Goal: Task Accomplishment & Management: Complete application form

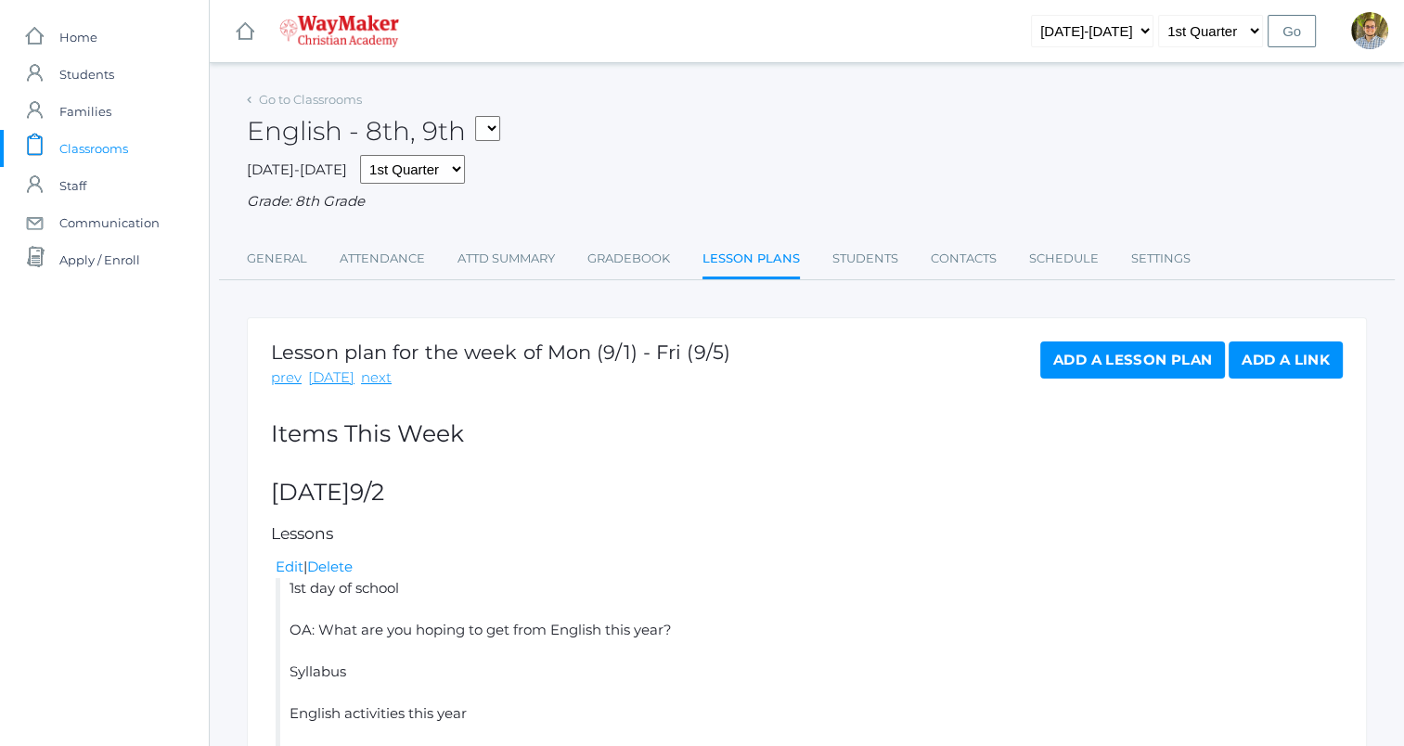
click at [78, 139] on span "Classrooms" at bounding box center [93, 148] width 69 height 37
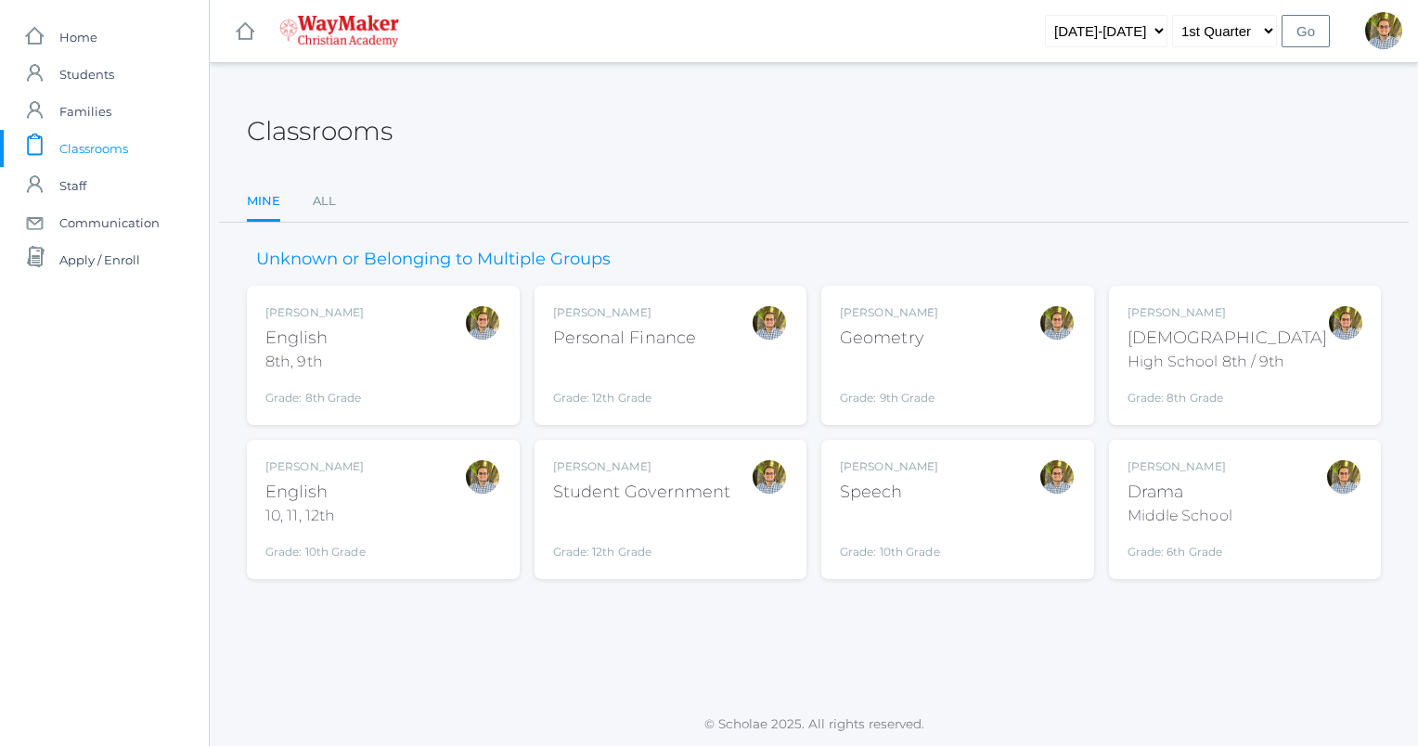
click at [411, 489] on div "Kylen Braileanu English 10, 11, 12th Grade: 10th Grade HSENGLISH" at bounding box center [383, 509] width 236 height 102
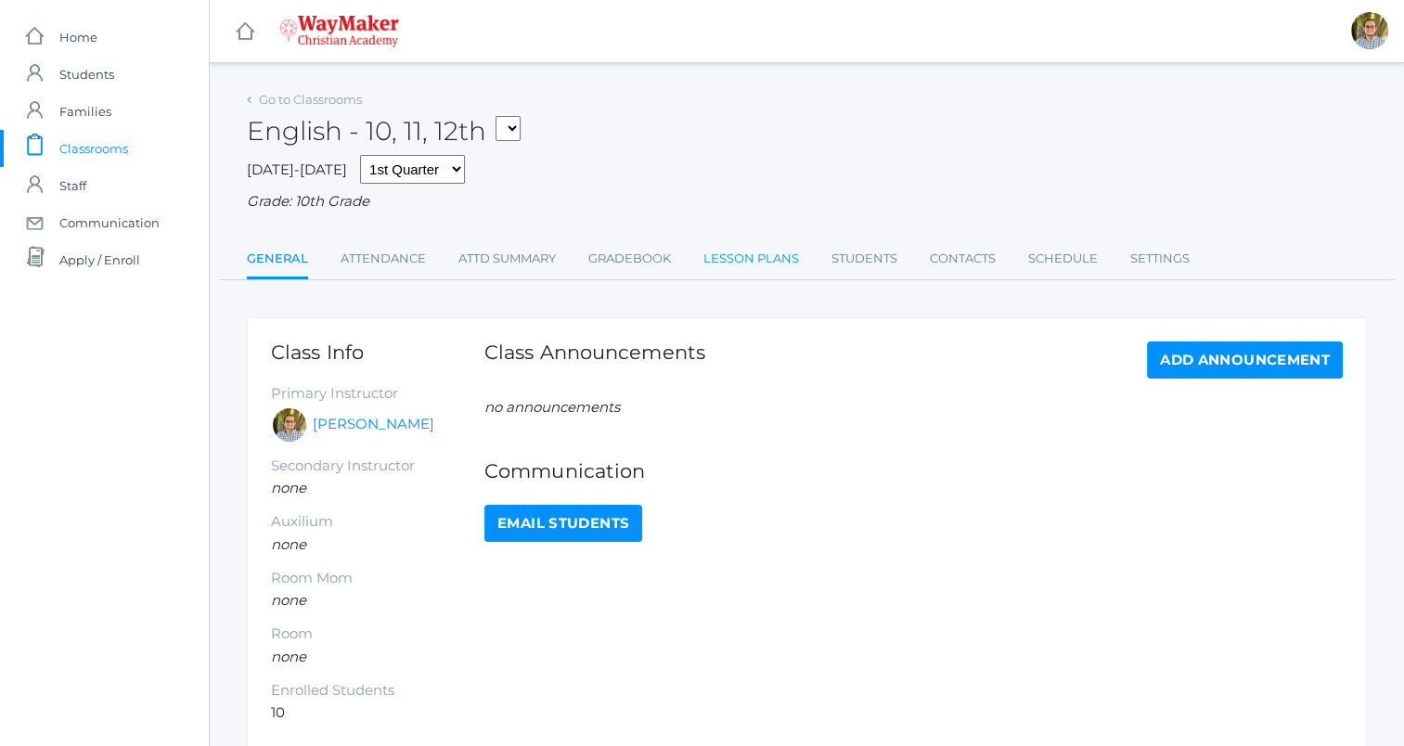
click at [743, 241] on link "Lesson Plans" at bounding box center [751, 258] width 96 height 37
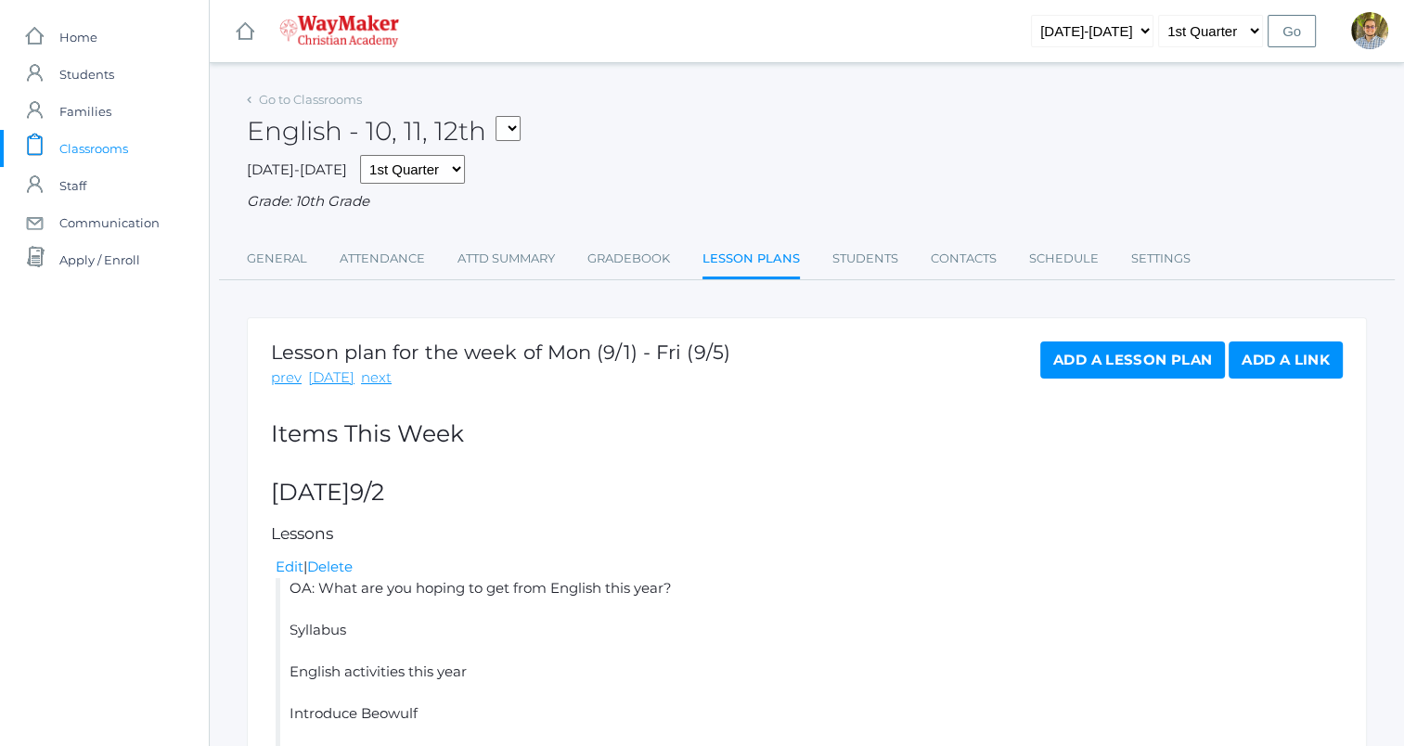
click at [107, 146] on span "Classrooms" at bounding box center [93, 148] width 69 height 37
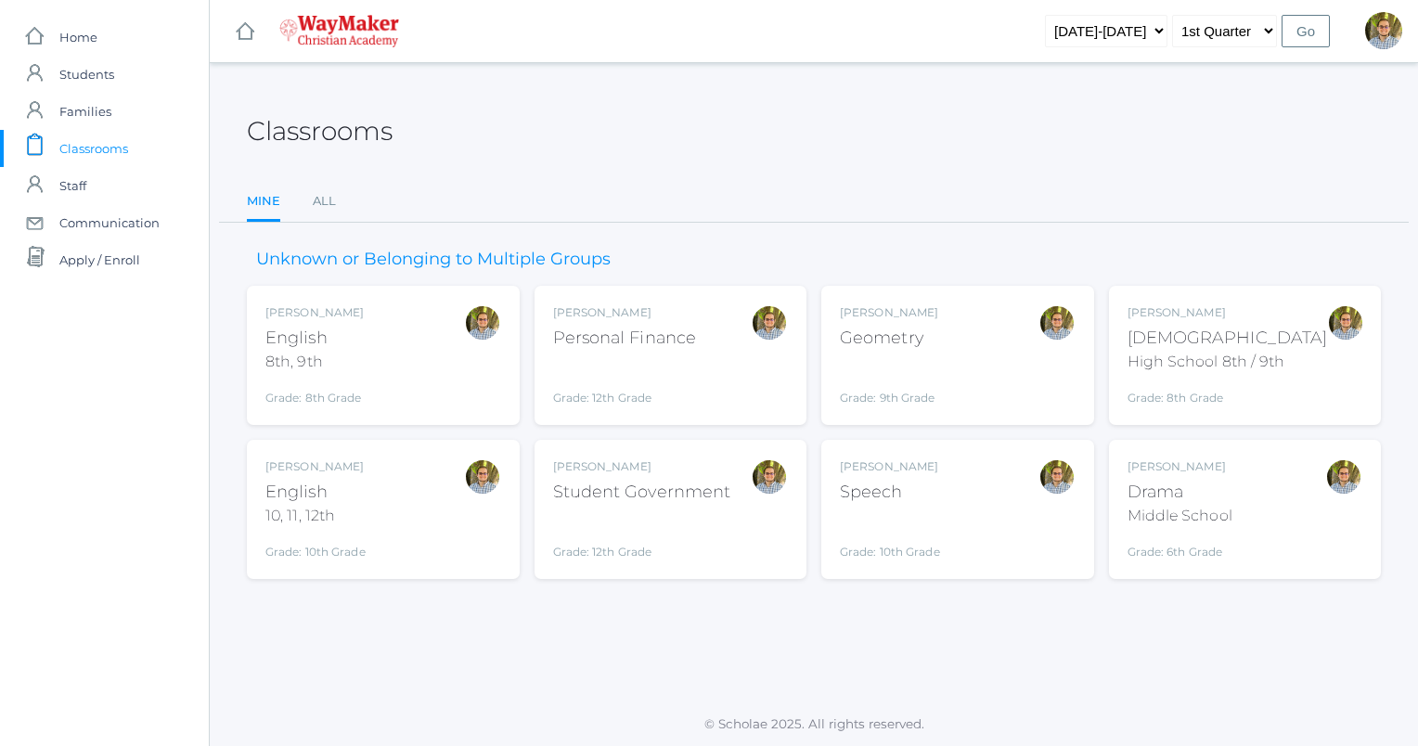
click at [1256, 328] on div "[DEMOGRAPHIC_DATA]" at bounding box center [1227, 338] width 200 height 25
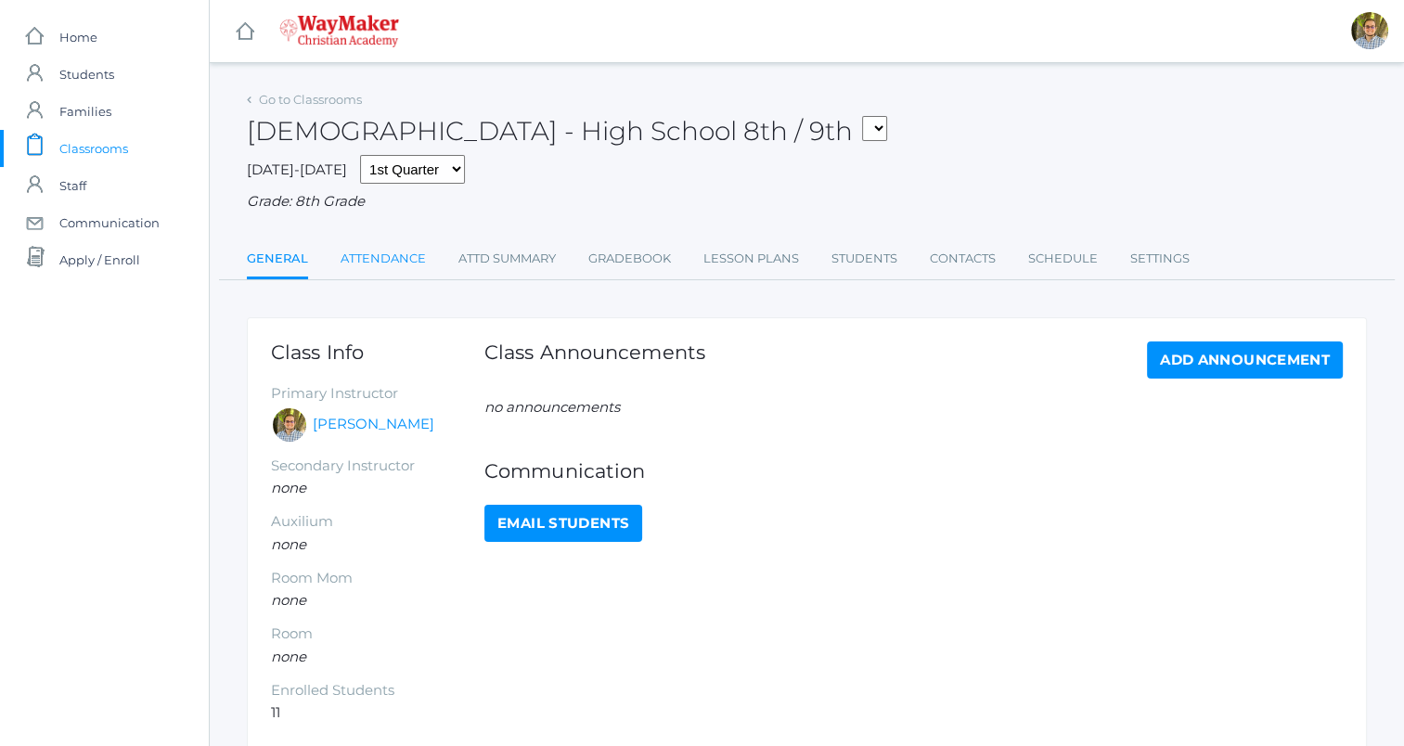
click at [379, 264] on link "Attendance" at bounding box center [383, 258] width 85 height 37
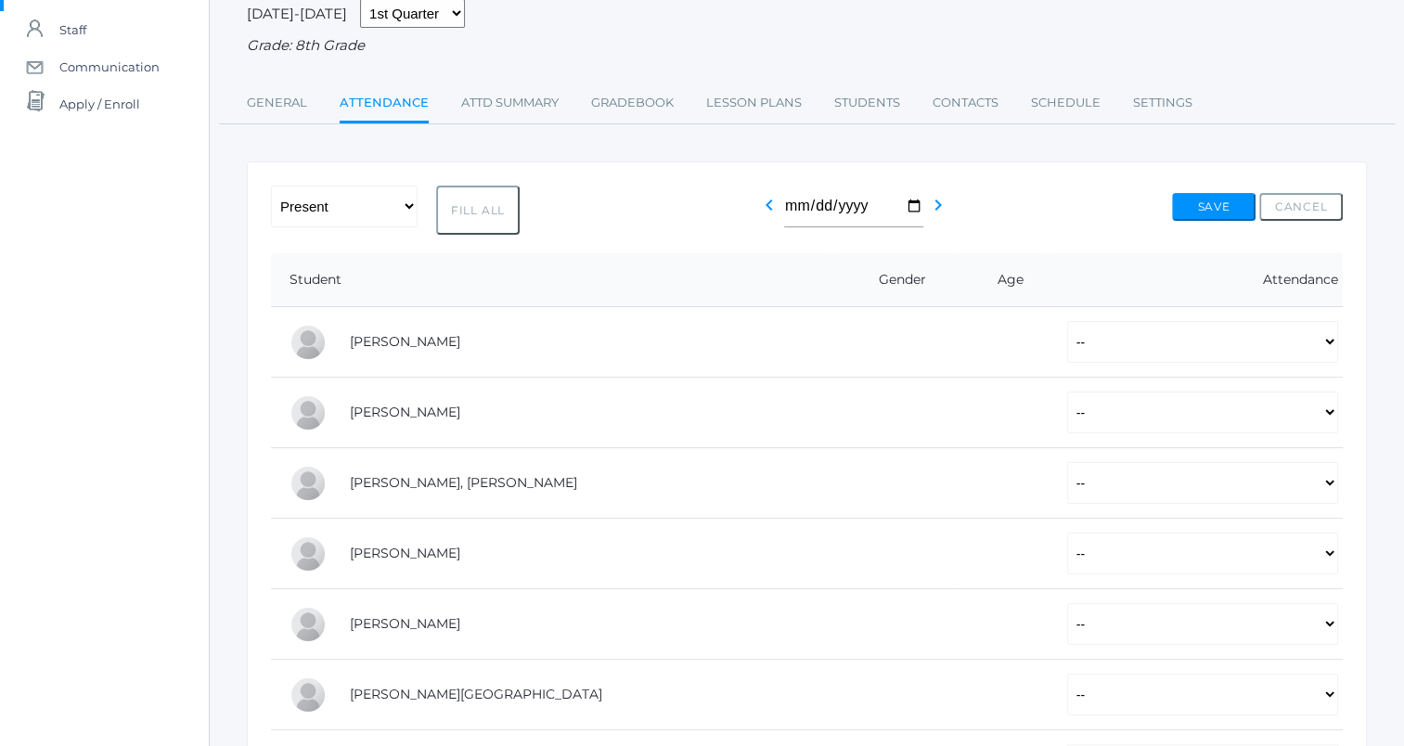
scroll to position [158, 0]
click at [481, 226] on button "Fill All" at bounding box center [478, 208] width 84 height 49
select select "P"
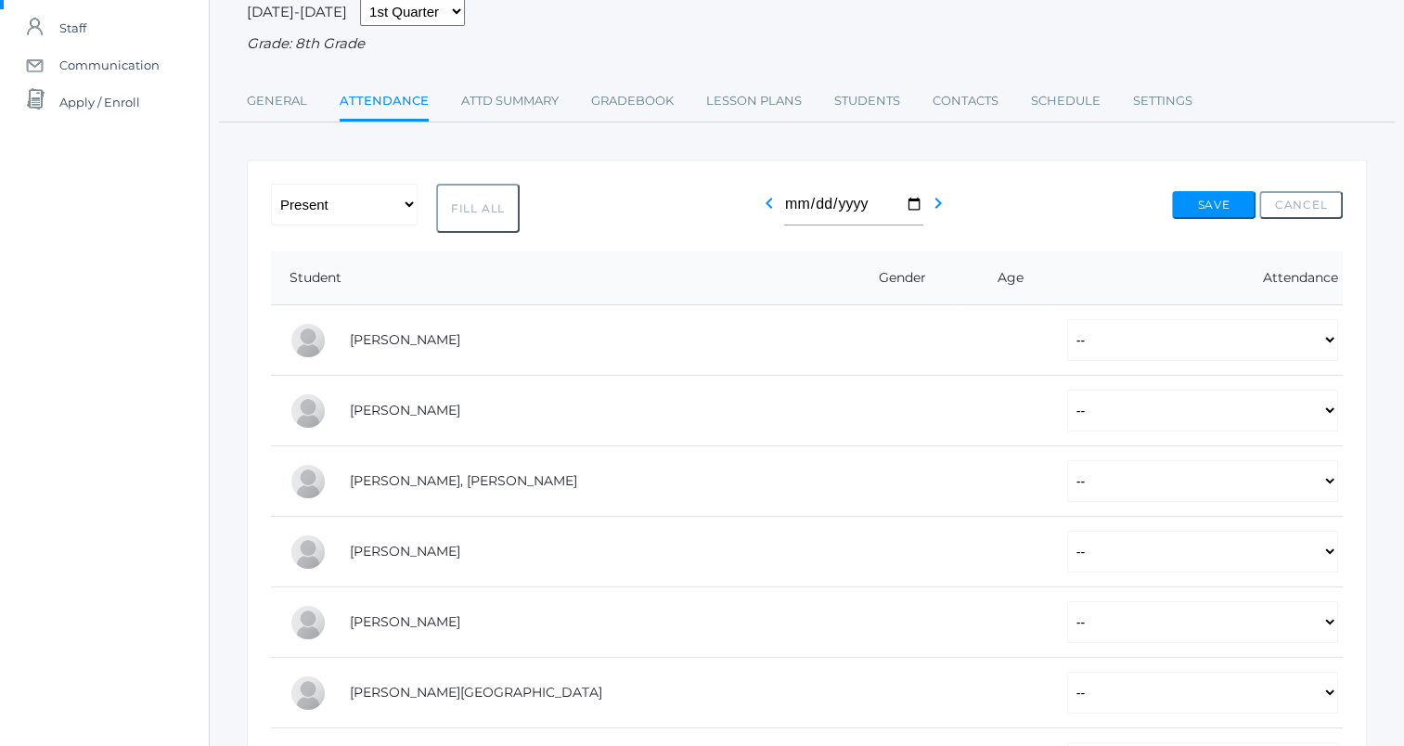
select select "P"
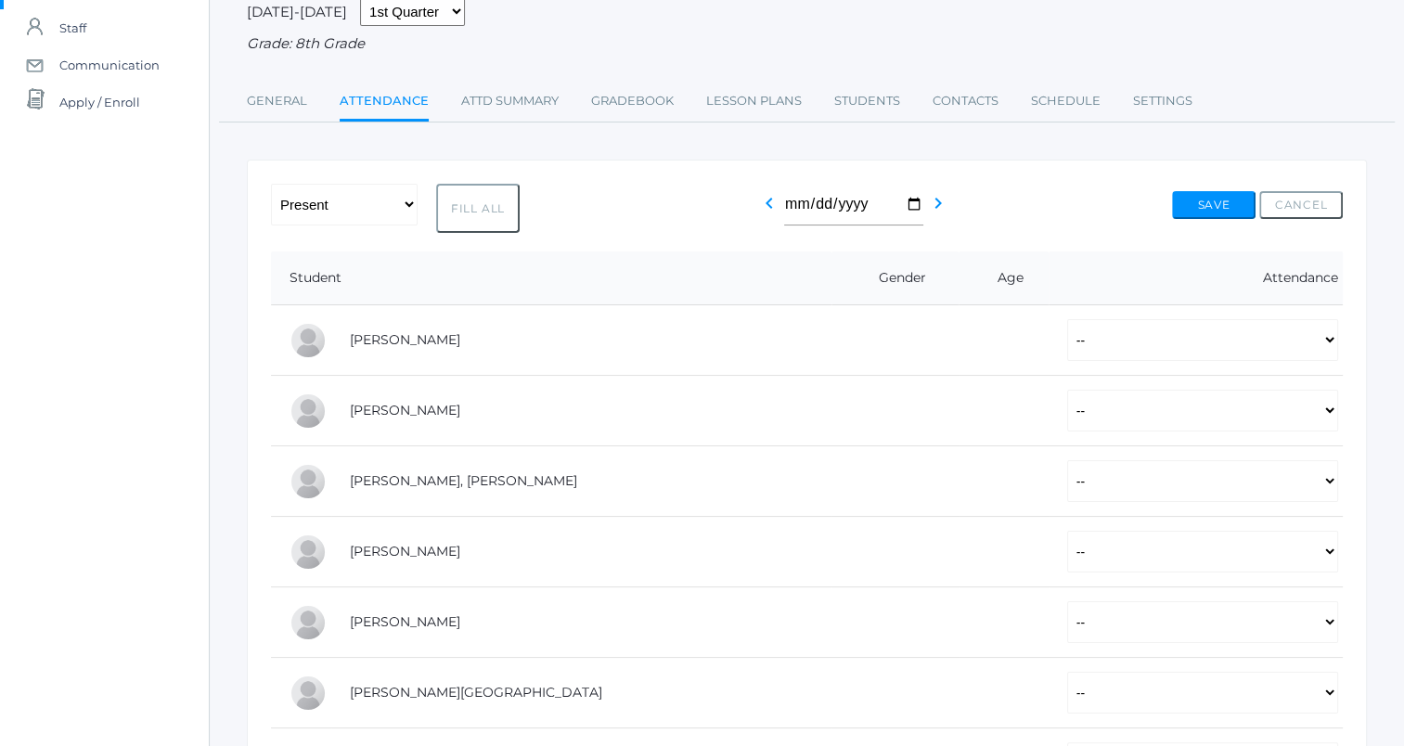
select select "P"
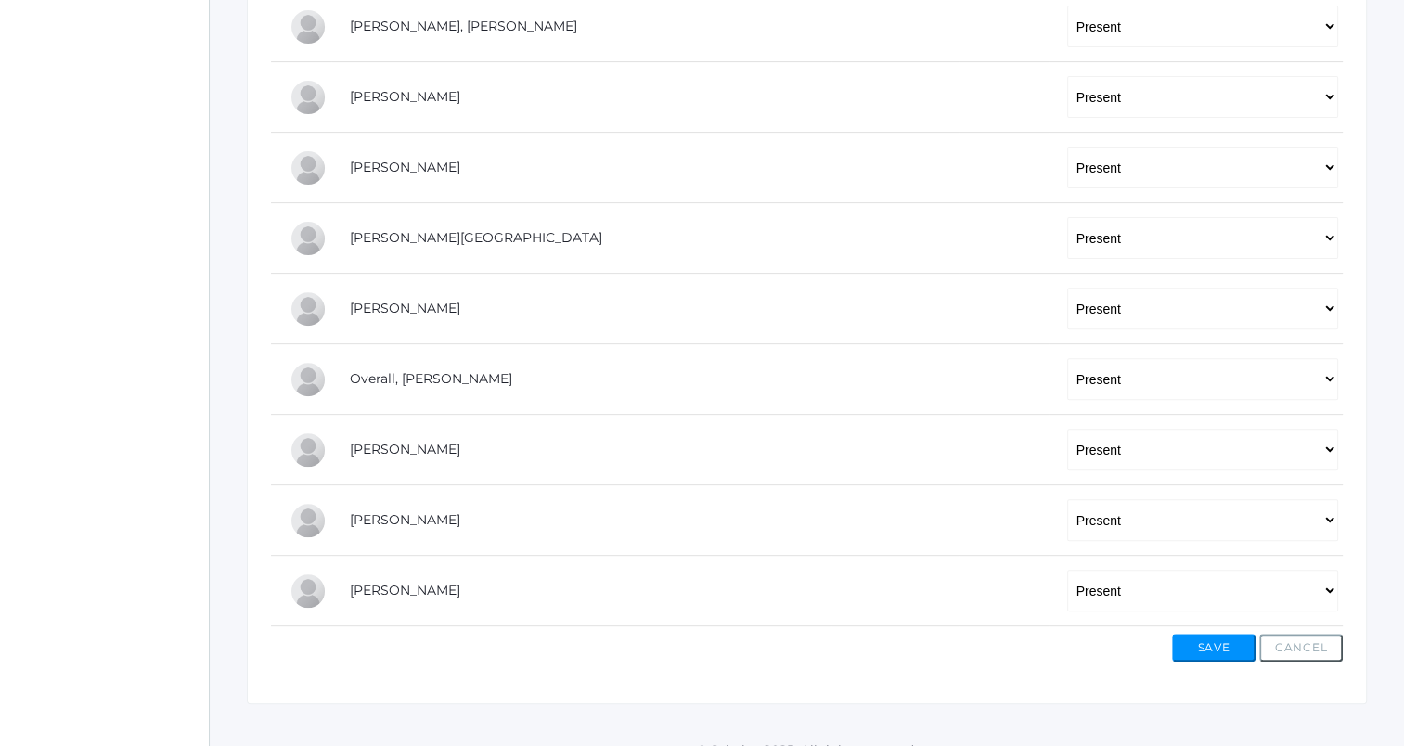
scroll to position [635, 0]
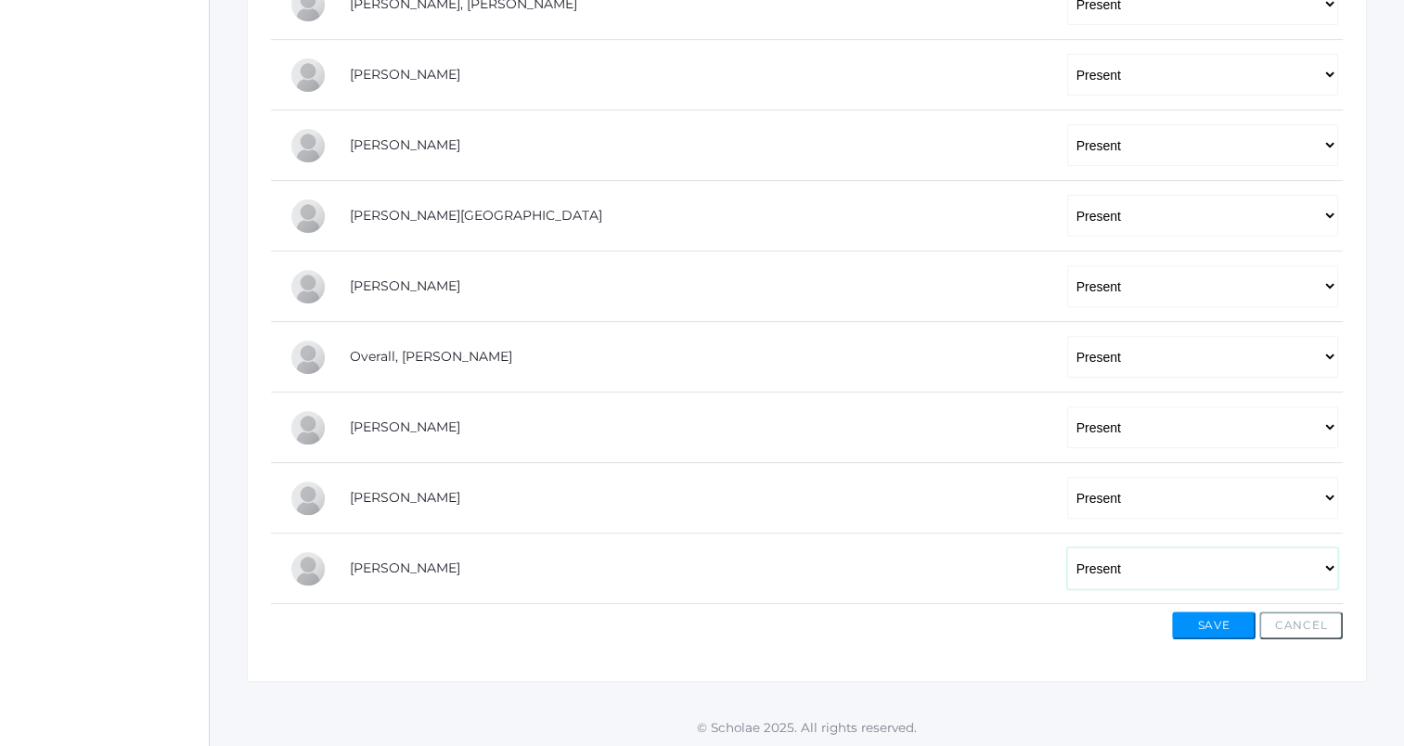
click at [1136, 577] on select "-- Present Tardy Excused Tardy Unexcused Absent Excused Absent Unexcused" at bounding box center [1202, 568] width 271 height 42
select select "AU"
click at [1067, 547] on select "-- Present Tardy Excused Tardy Unexcused Absent Excused Absent Unexcused" at bounding box center [1202, 568] width 271 height 42
click at [1185, 624] on button "Save" at bounding box center [1214, 625] width 84 height 28
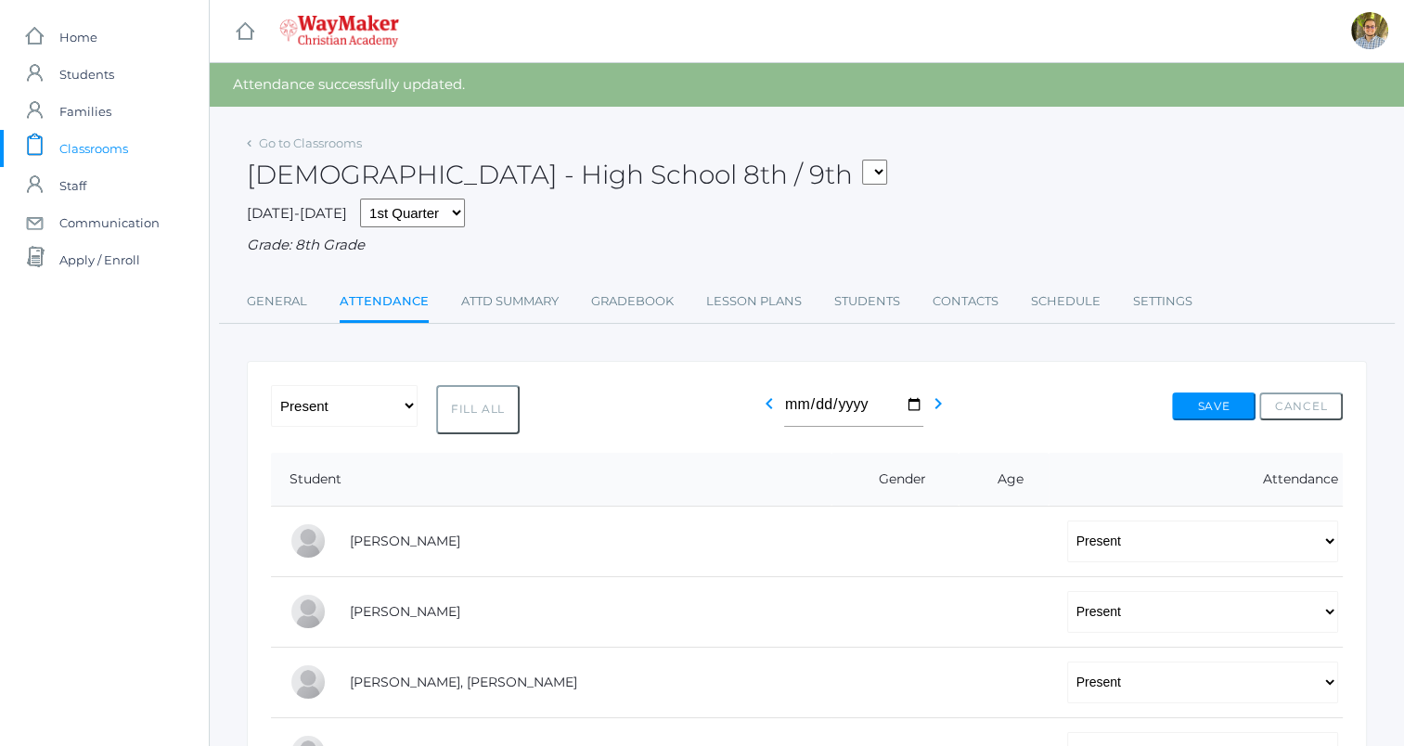
click at [102, 148] on span "Classrooms" at bounding box center [93, 148] width 69 height 37
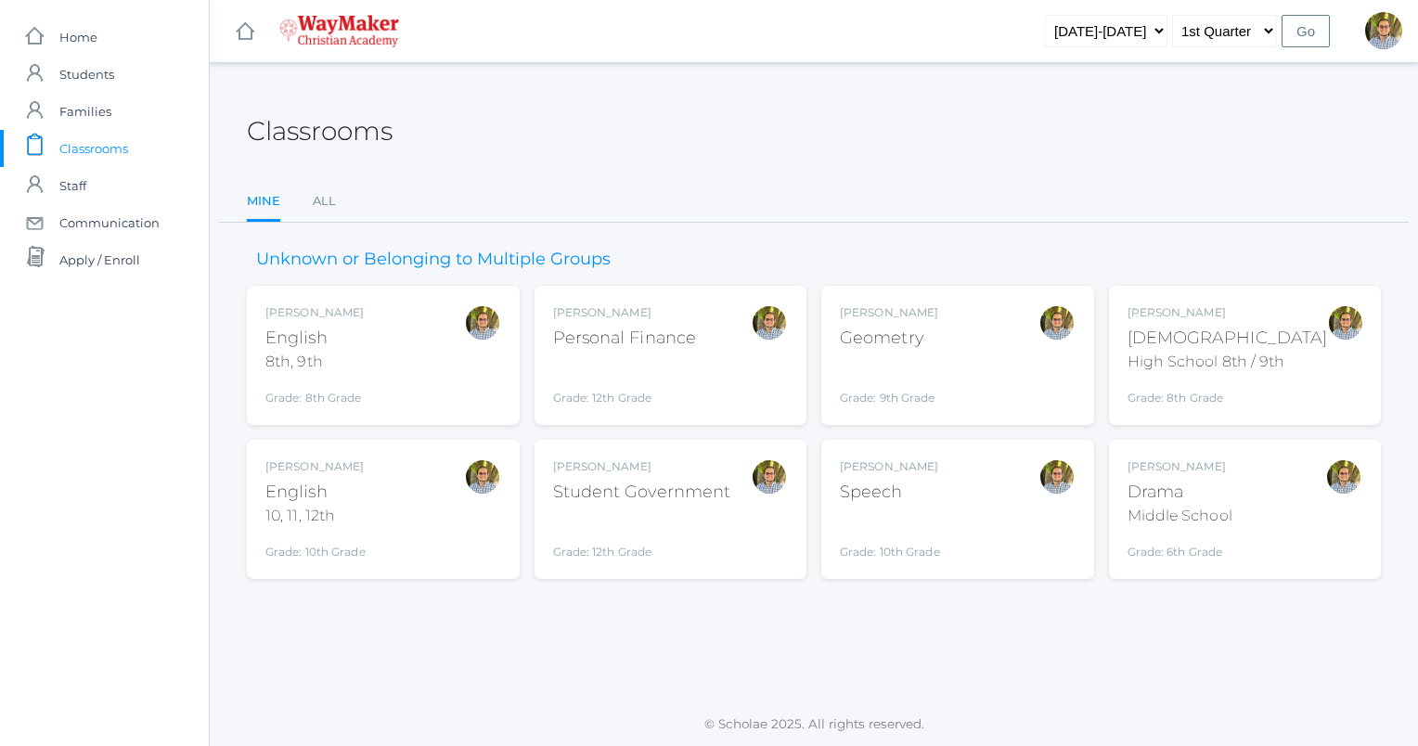
click at [401, 365] on div "Kylen Braileanu English 8th, 9th Grade: 8th Grade 08ENGLISH" at bounding box center [383, 355] width 236 height 102
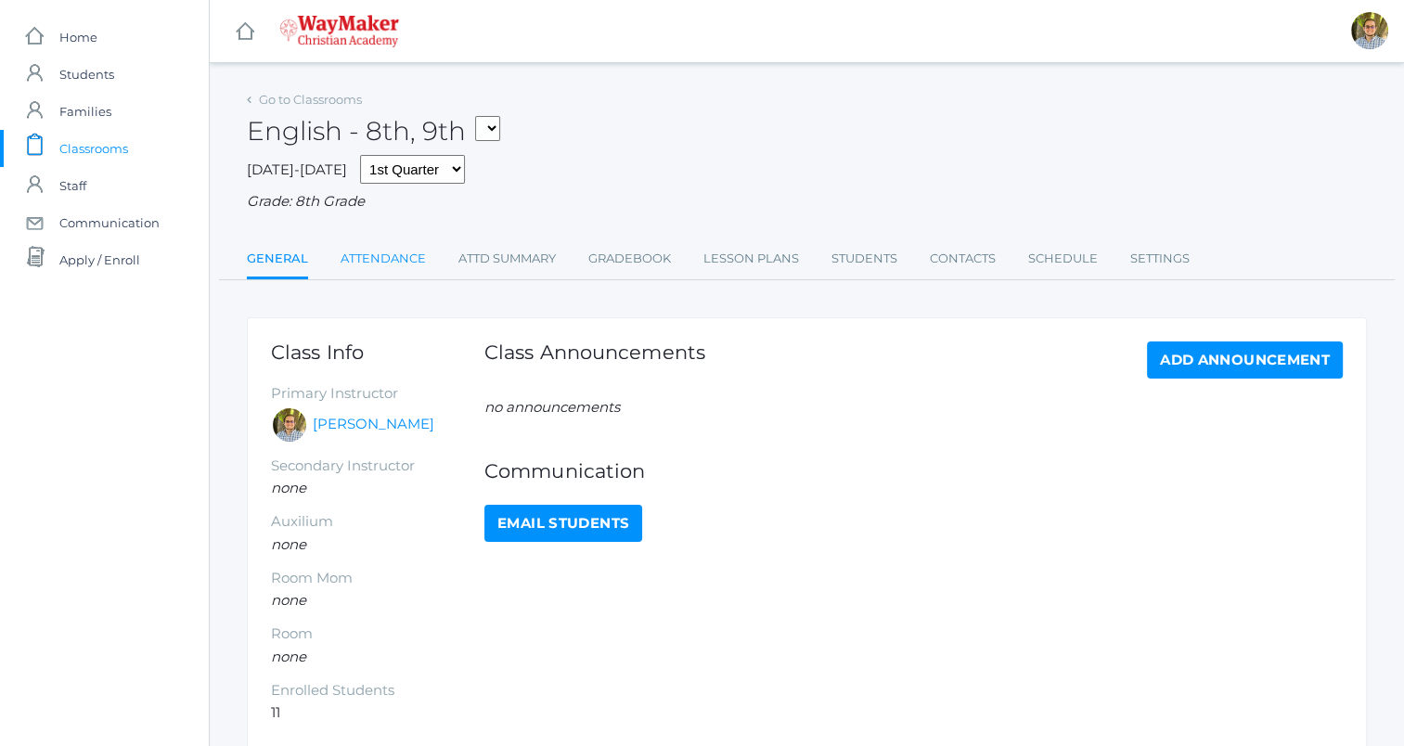
click at [397, 252] on link "Attendance" at bounding box center [383, 258] width 85 height 37
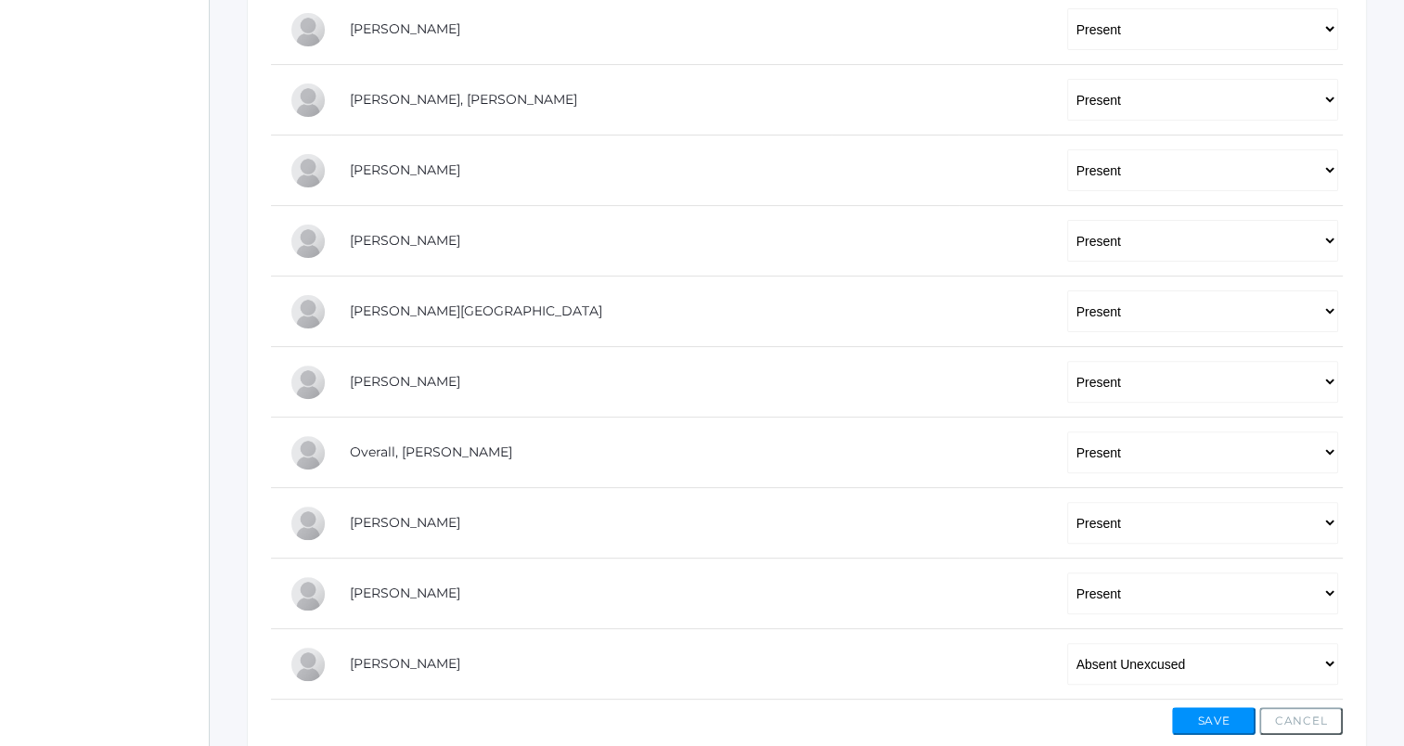
scroll to position [538, 0]
click at [1067, 664] on select "-- Present Tardy Excused Tardy Unexcused Absent Excused Absent Unexcused" at bounding box center [1202, 665] width 271 height 42
select select "TU"
click at [1067, 644] on select "-- Present Tardy Excused Tardy Unexcused Absent Excused Absent Unexcused" at bounding box center [1202, 665] width 271 height 42
click at [1202, 716] on button "Save" at bounding box center [1214, 722] width 84 height 28
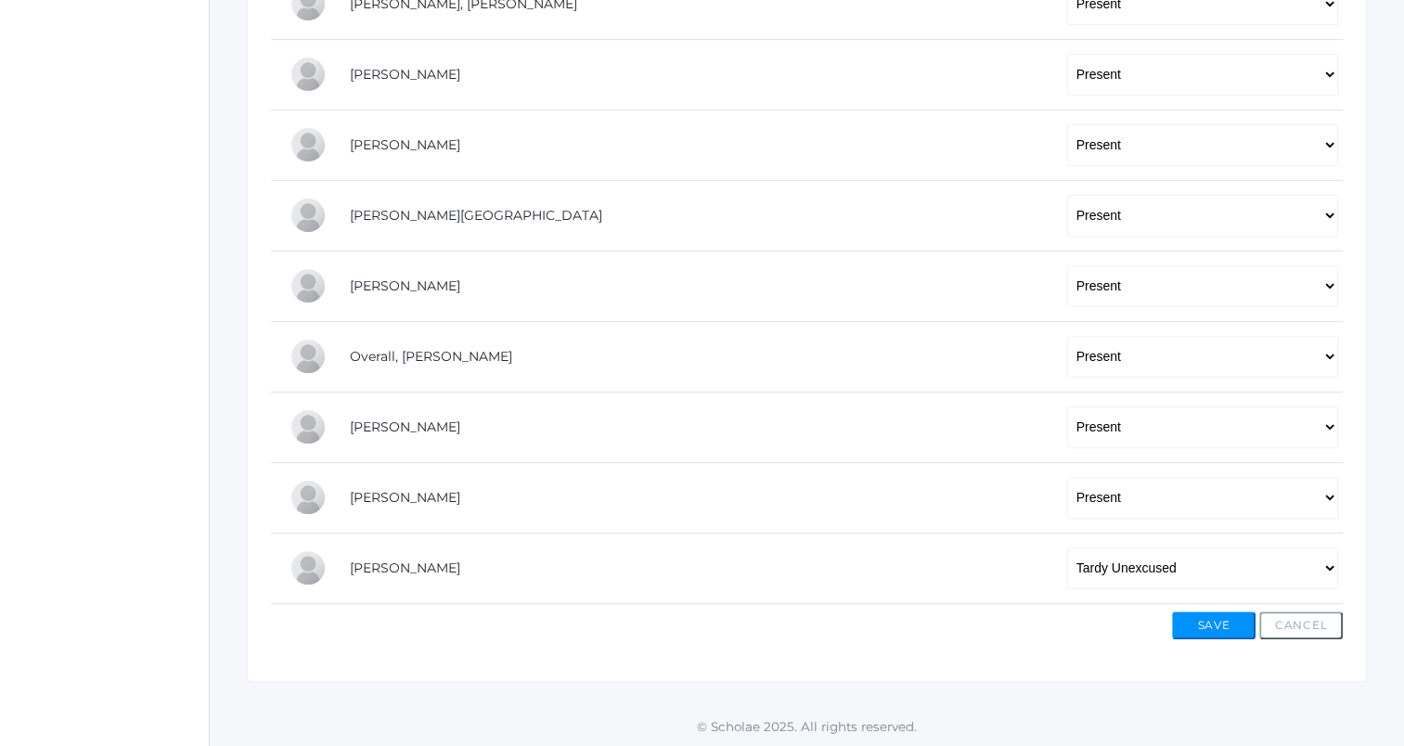
scroll to position [654, 0]
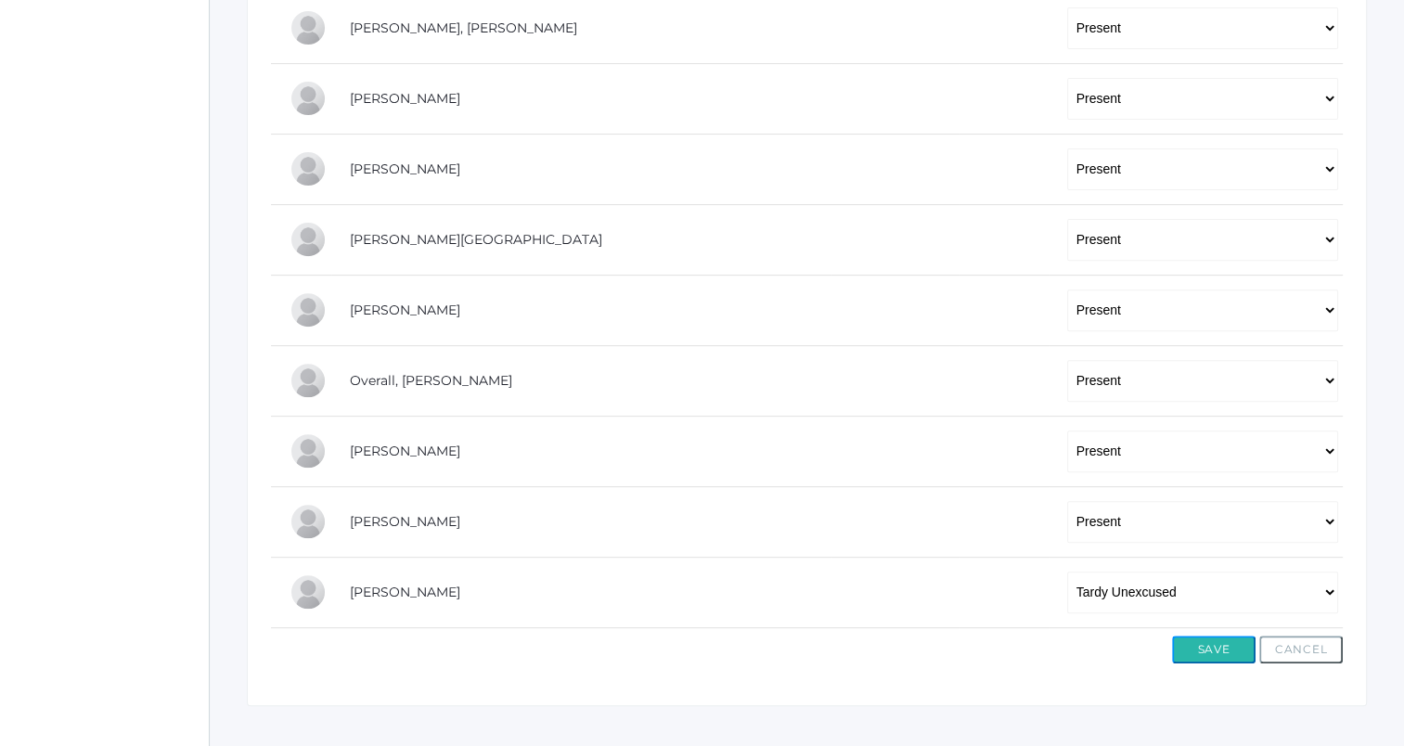
click at [1215, 642] on button "Save" at bounding box center [1214, 650] width 84 height 28
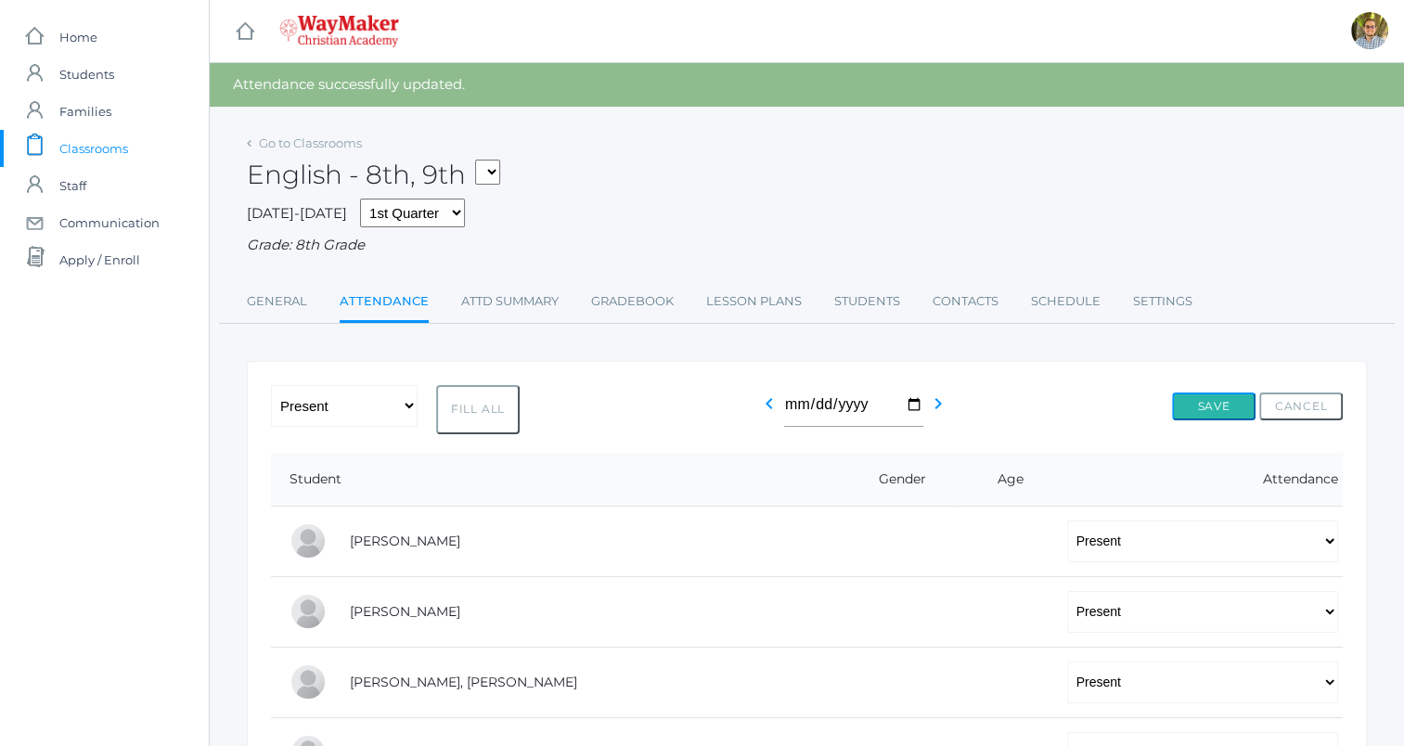
click at [1226, 405] on button "Save" at bounding box center [1214, 406] width 84 height 28
click at [112, 148] on span "Classrooms" at bounding box center [93, 148] width 69 height 37
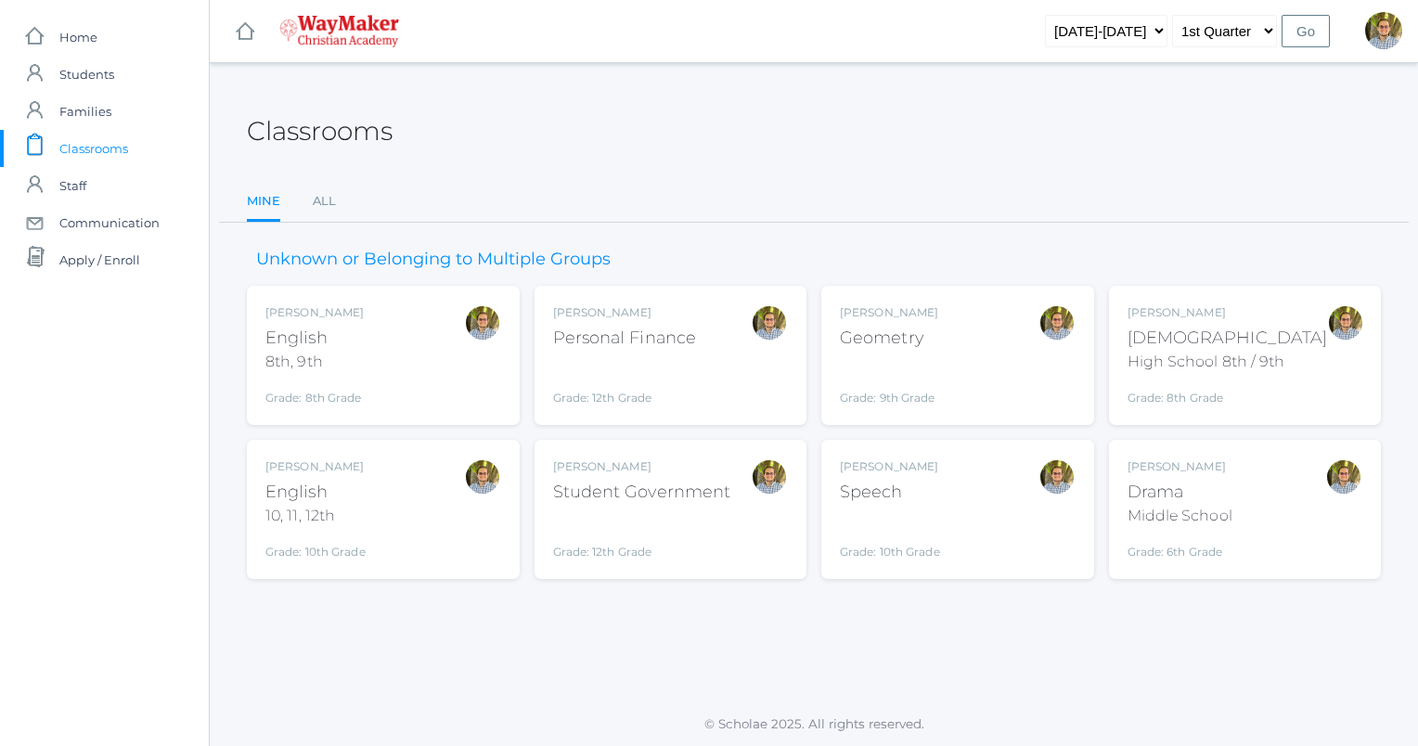
click at [388, 514] on div "Kylen Braileanu English 10, 11, 12th Grade: 10th Grade HSENGLISH" at bounding box center [383, 509] width 236 height 102
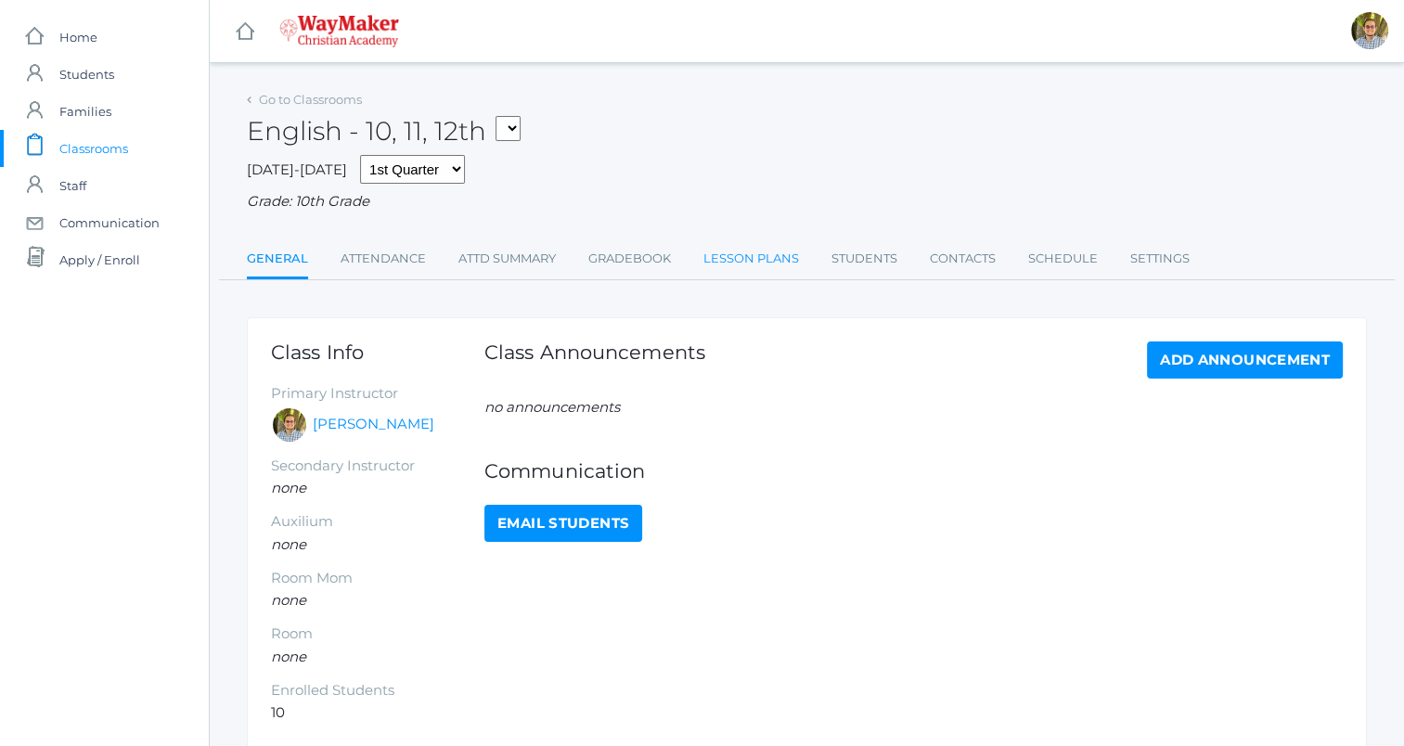
click at [776, 252] on link "Lesson Plans" at bounding box center [751, 258] width 96 height 37
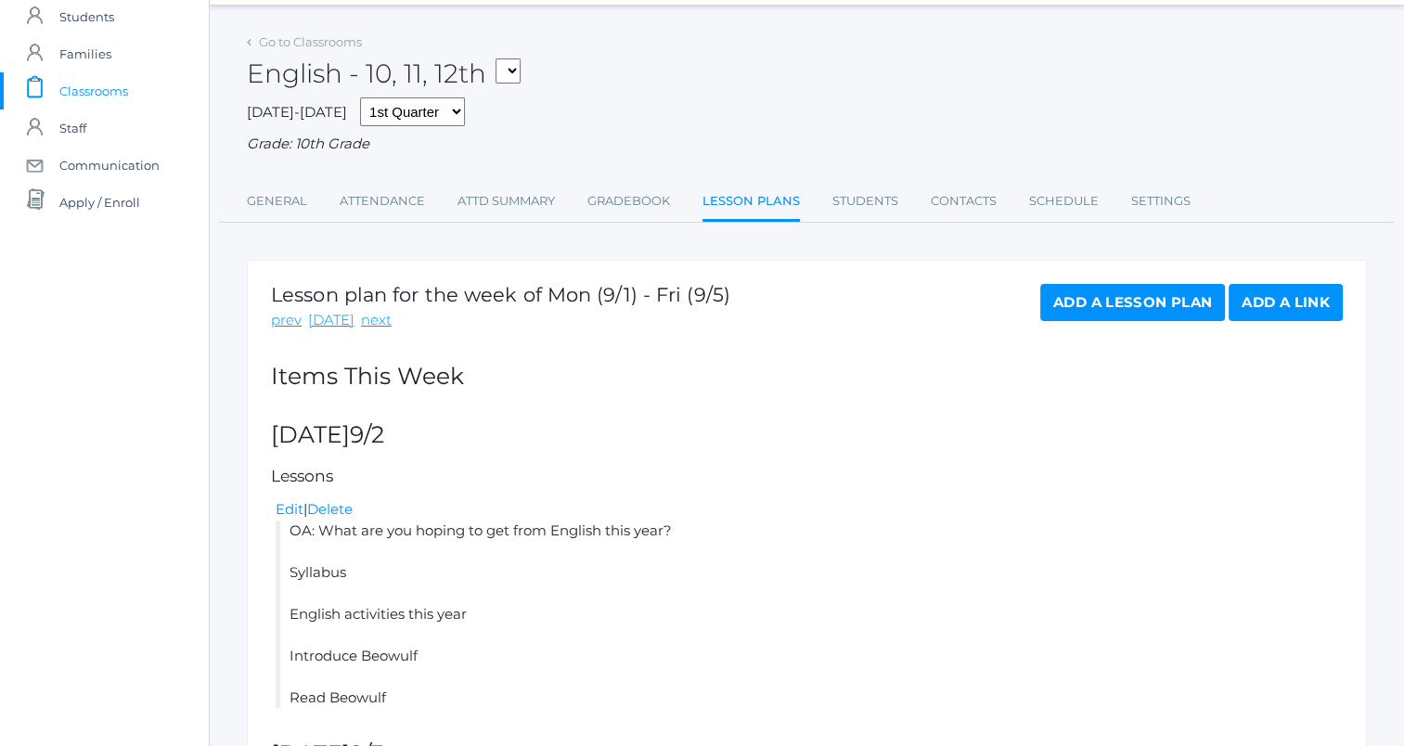
scroll to position [58, 0]
click at [846, 365] on h2 "Items This Week" at bounding box center [807, 376] width 1072 height 26
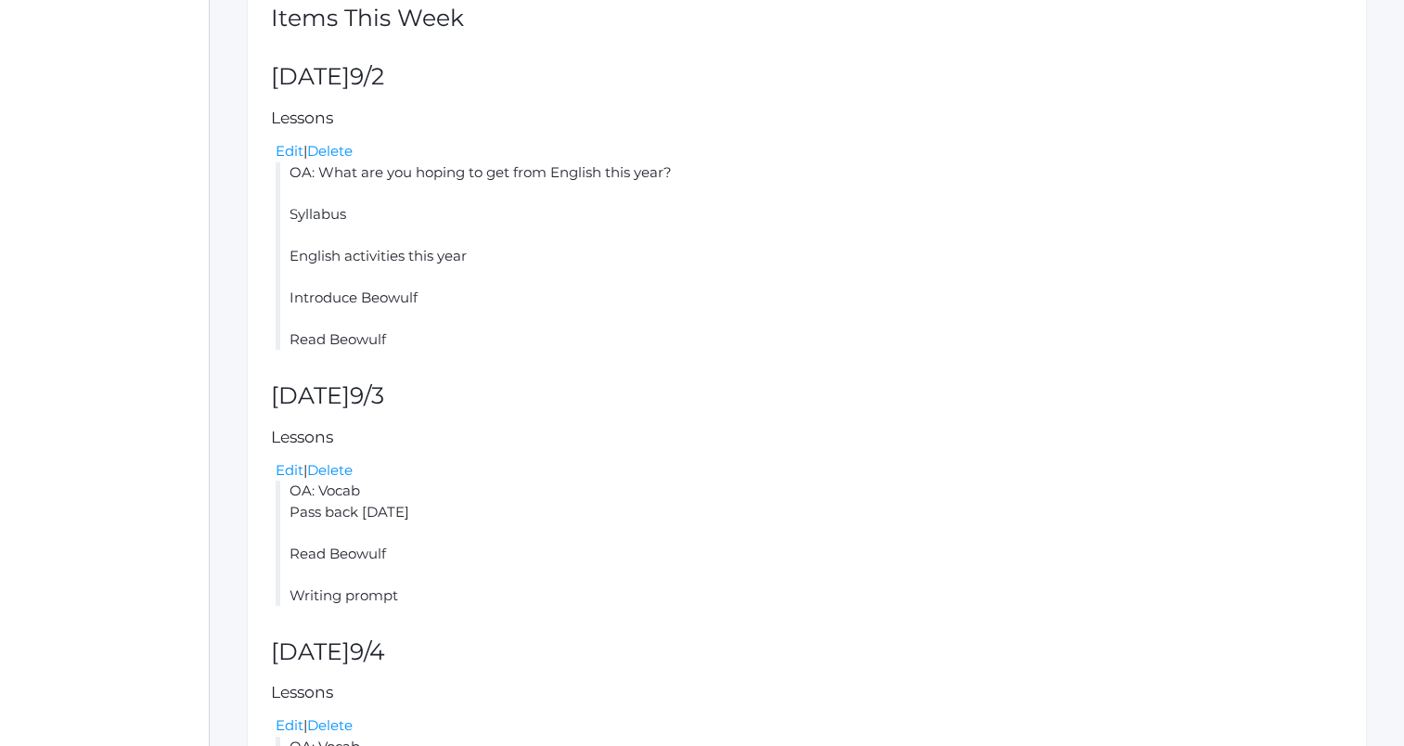
scroll to position [0, 0]
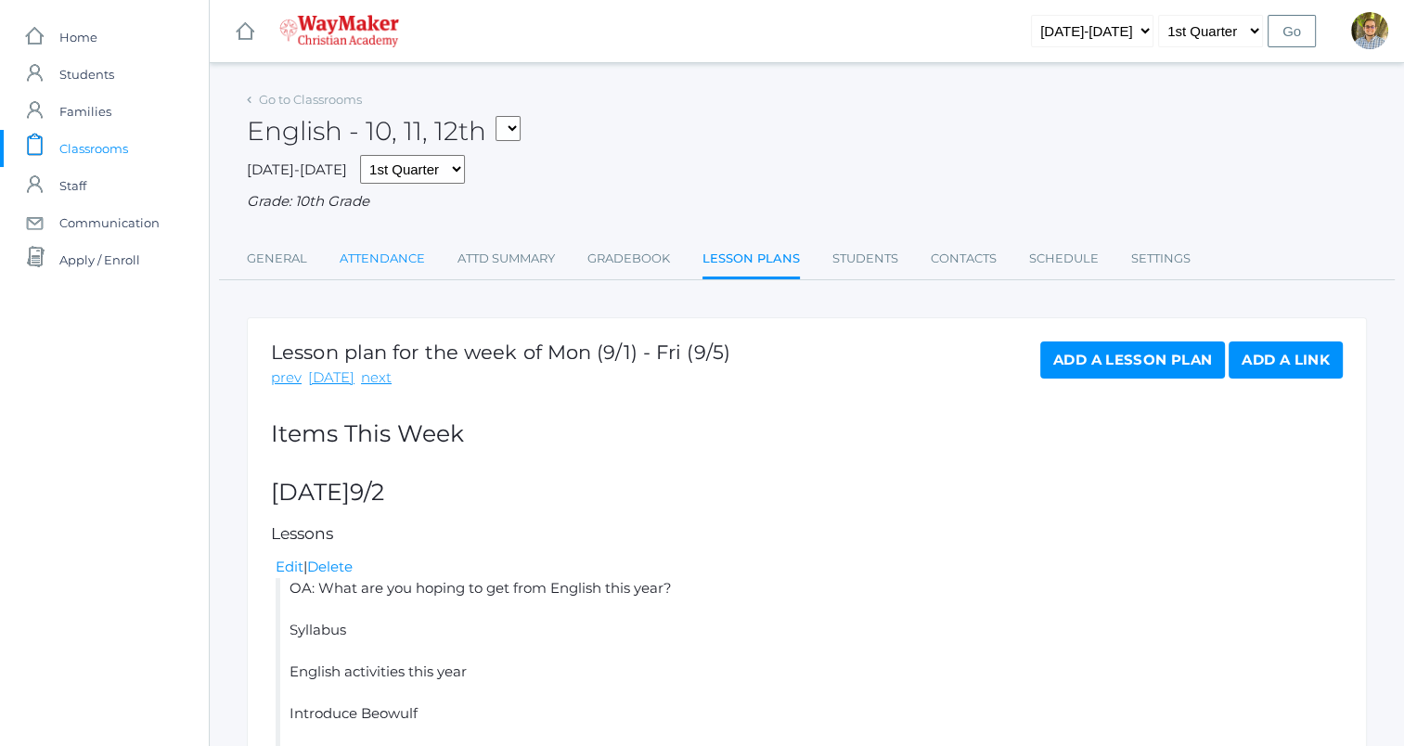
click at [391, 252] on link "Attendance" at bounding box center [382, 258] width 85 height 37
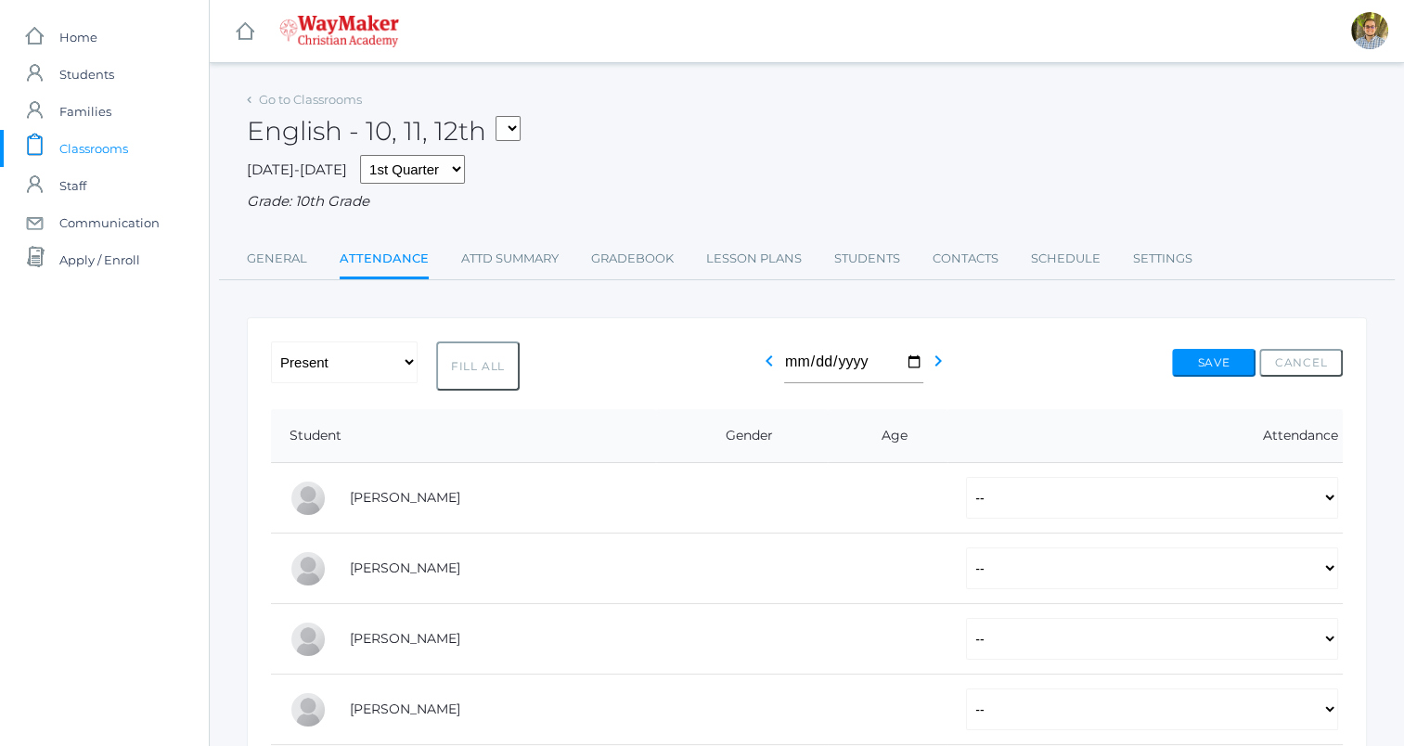
click at [467, 381] on button "Fill All" at bounding box center [478, 365] width 84 height 49
select select "P"
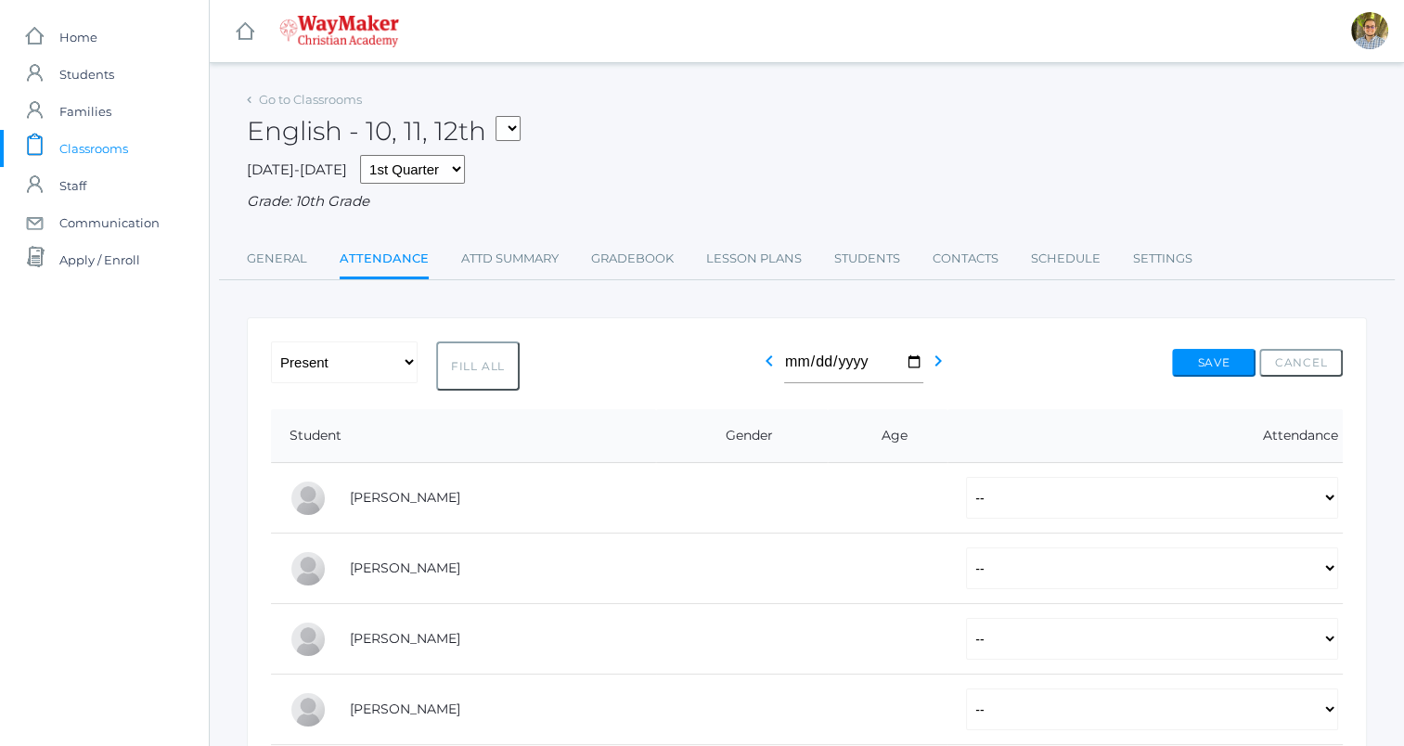
select select "P"
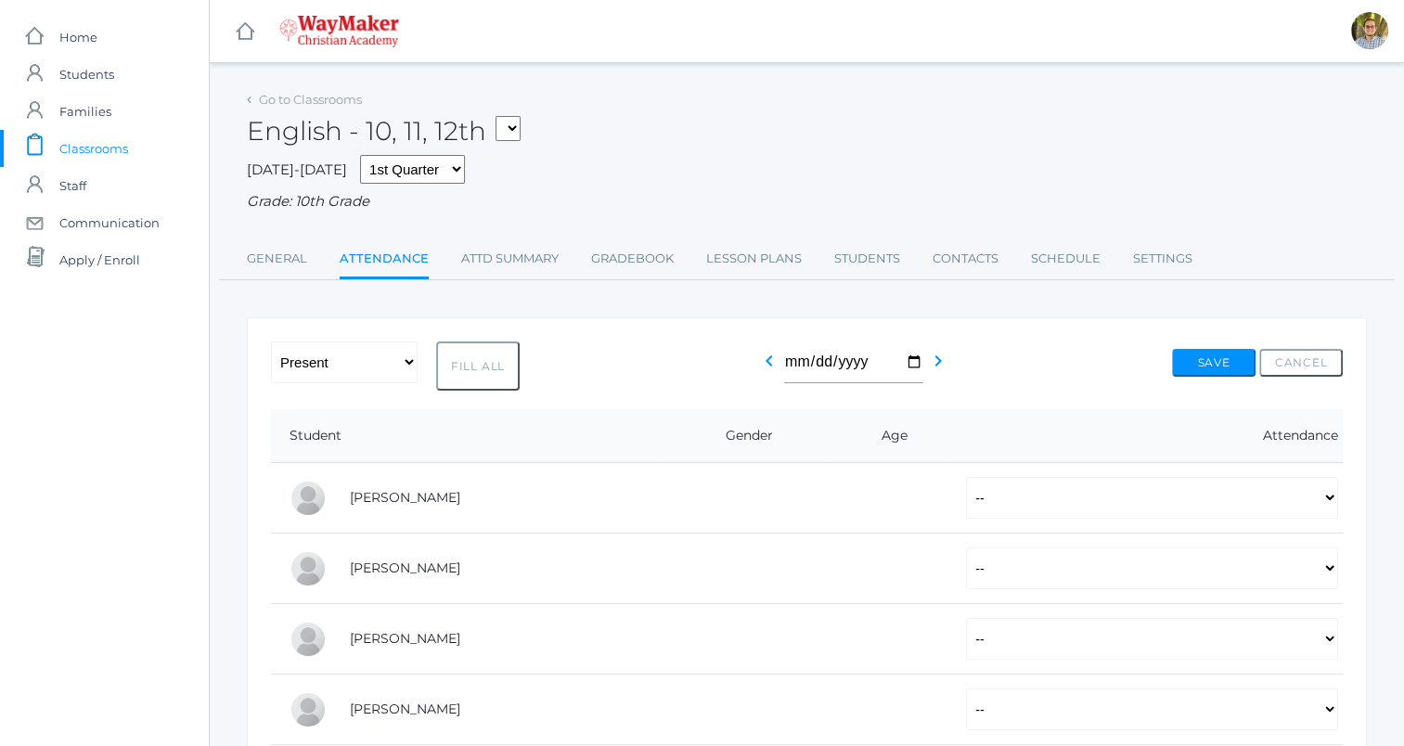
select select "P"
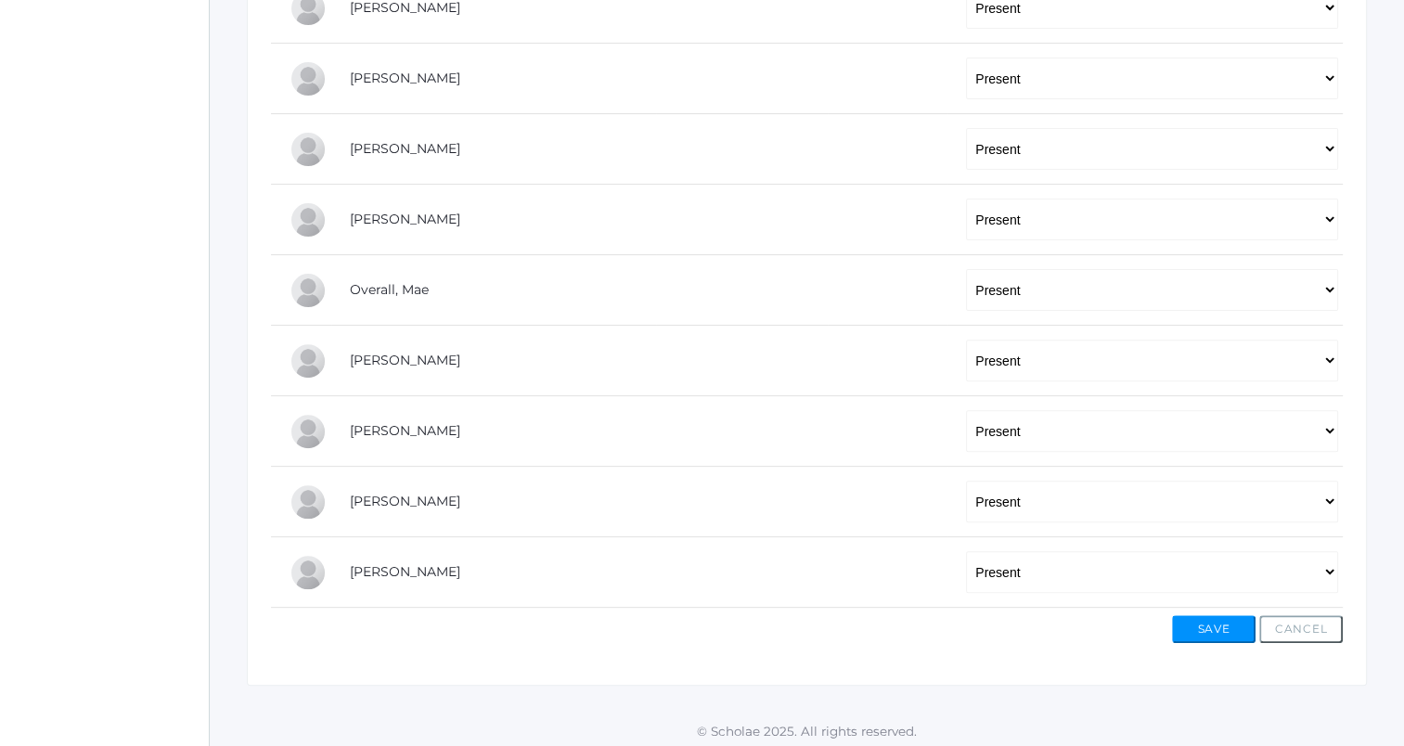
scroll to position [564, 0]
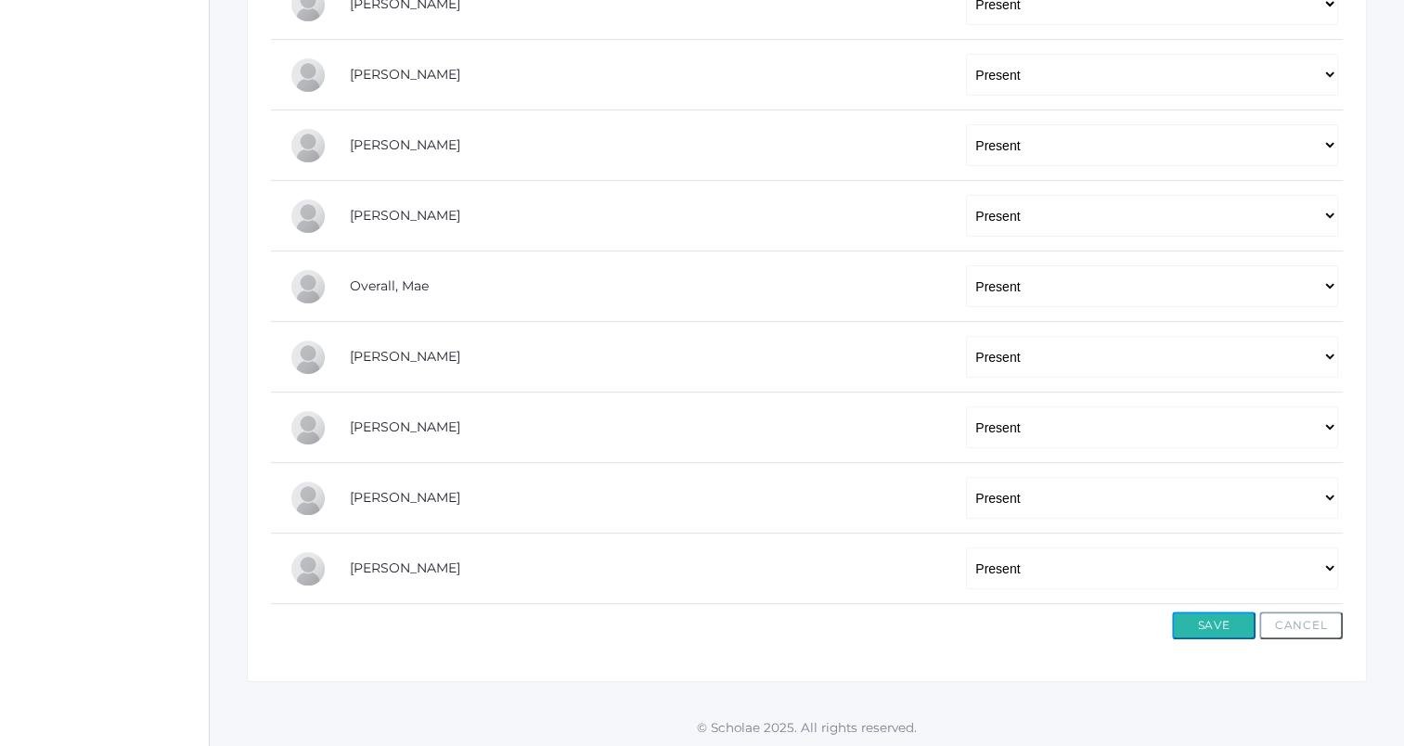
click at [1214, 622] on button "Save" at bounding box center [1214, 625] width 84 height 28
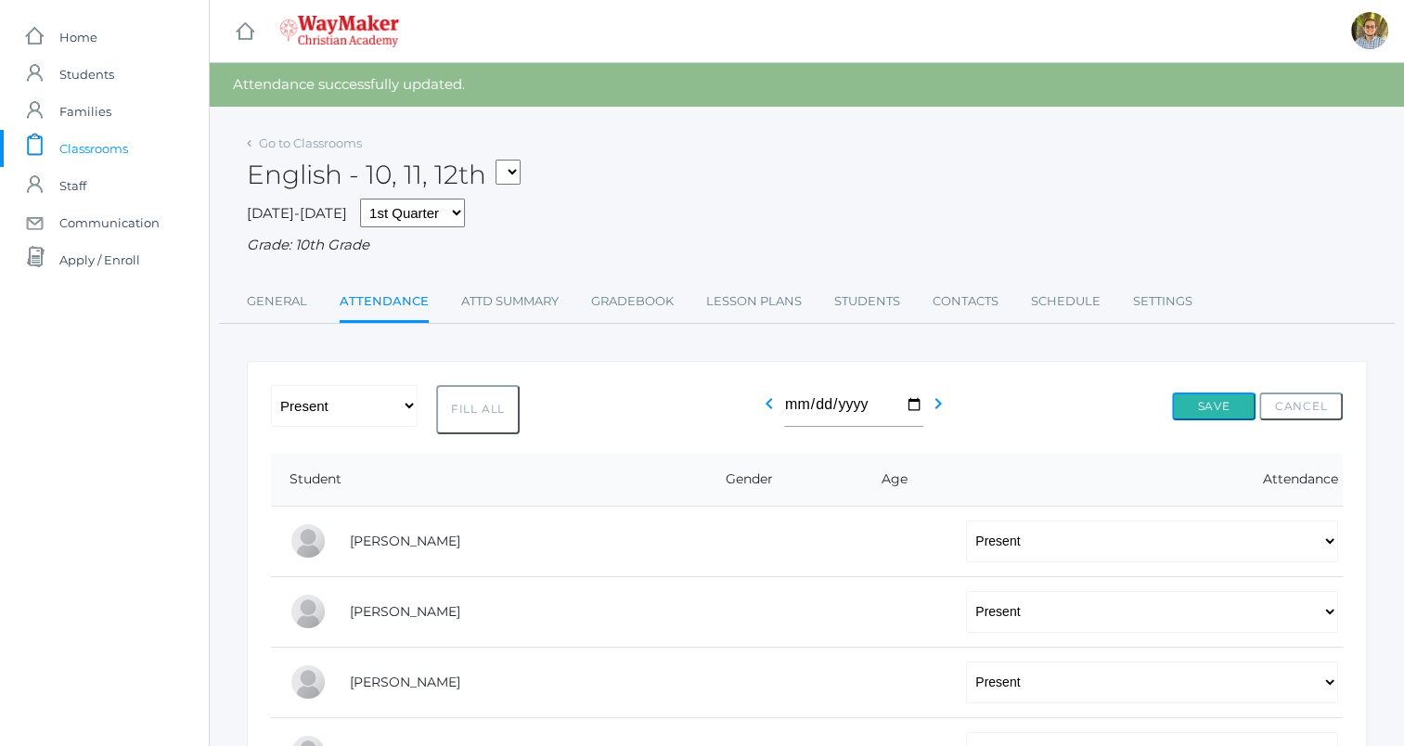
click at [1212, 399] on button "Save" at bounding box center [1214, 406] width 84 height 28
click at [1202, 404] on button "Save" at bounding box center [1214, 406] width 84 height 28
click at [741, 303] on link "Lesson Plans" at bounding box center [754, 301] width 96 height 37
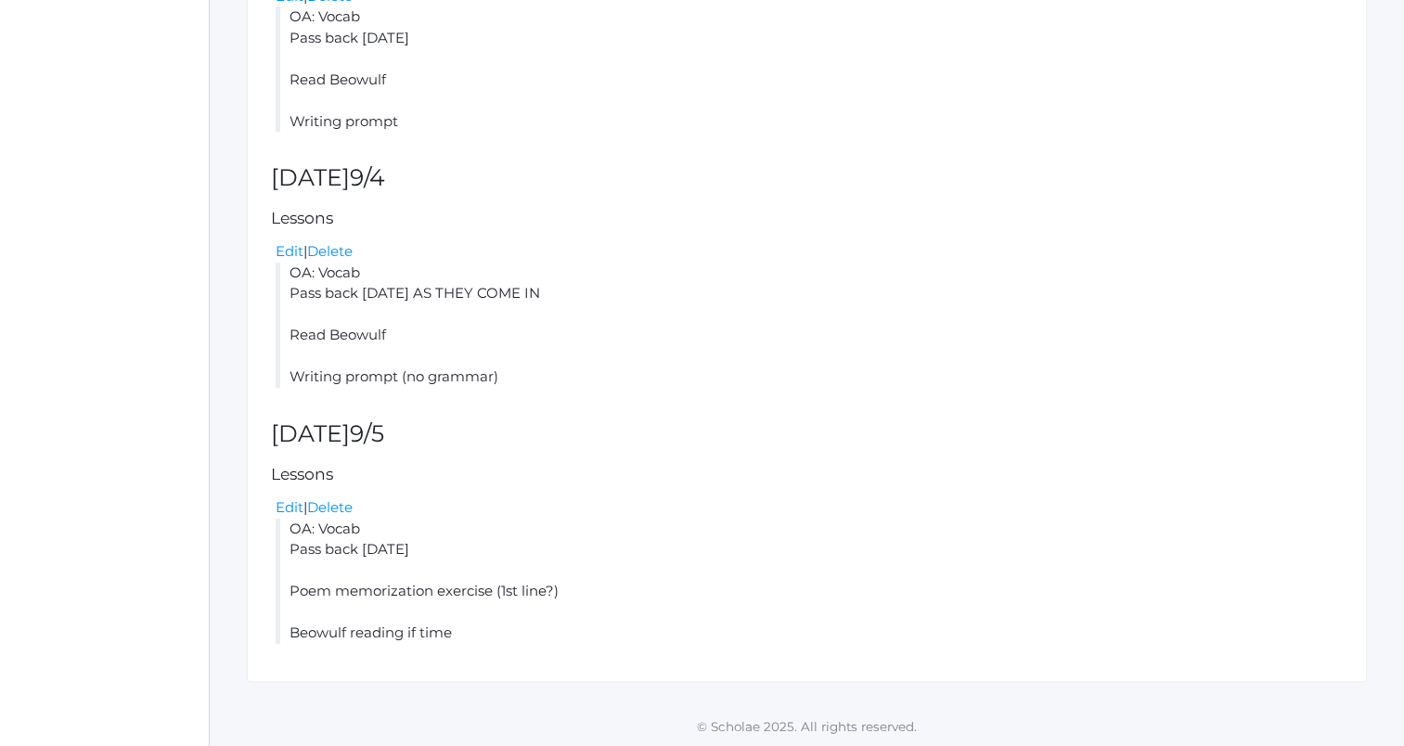
scroll to position [894, 0]
